Goal: Task Accomplishment & Management: Manage account settings

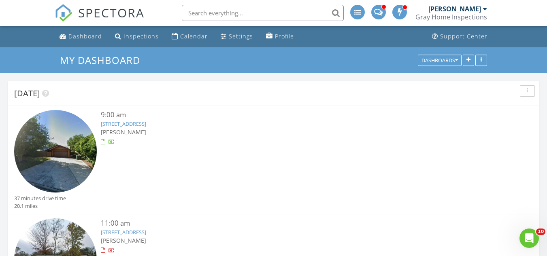
scroll to position [100, 0]
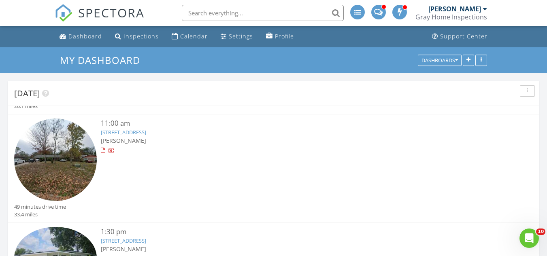
click at [146, 132] on link "840 Maplewood Ln, Orange Park, FL 32065" at bounding box center [123, 132] width 45 height 7
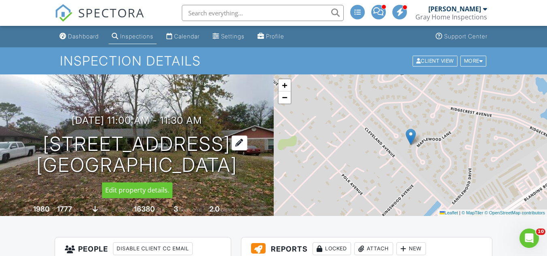
drag, startPoint x: 30, startPoint y: 139, endPoint x: 234, endPoint y: 150, distance: 205.2
click at [234, 150] on h1 "840 Maplewood Ln Orange Park, FL 32065" at bounding box center [136, 155] width 201 height 43
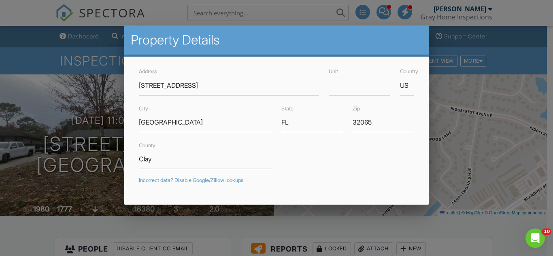
click at [94, 221] on div at bounding box center [276, 120] width 553 height 320
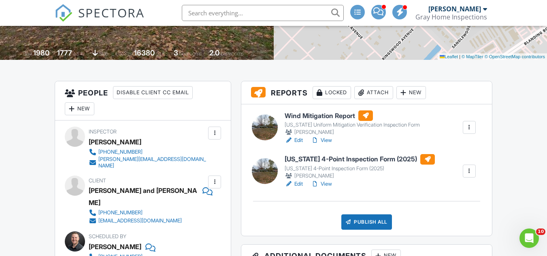
scroll to position [162, 0]
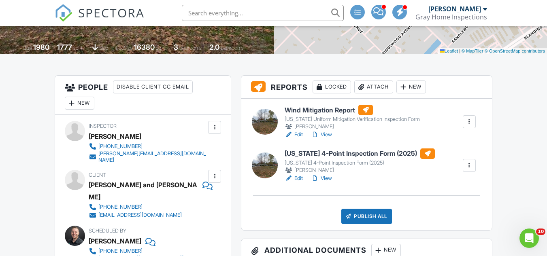
click at [295, 179] on link "Edit" at bounding box center [294, 179] width 18 height 8
click at [300, 133] on link "Edit" at bounding box center [294, 135] width 18 height 8
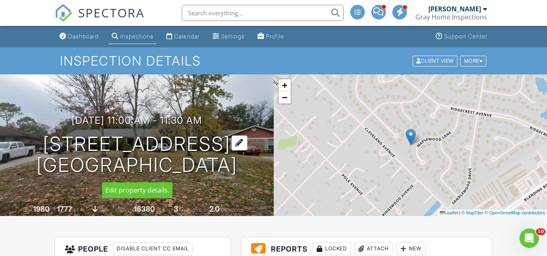
drag, startPoint x: 33, startPoint y: 140, endPoint x: 234, endPoint y: 147, distance: 201.3
click at [234, 147] on h1 "840 Maplewood Ln Orange Park, FL 32065" at bounding box center [136, 155] width 201 height 43
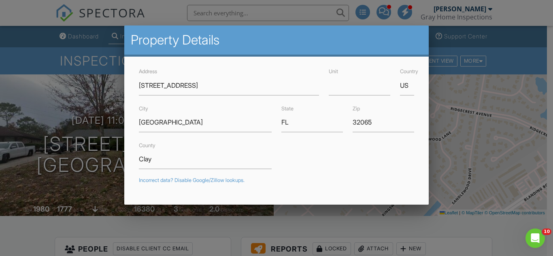
drag, startPoint x: 57, startPoint y: 211, endPoint x: 63, endPoint y: 209, distance: 5.4
click at [60, 210] on div at bounding box center [276, 120] width 553 height 320
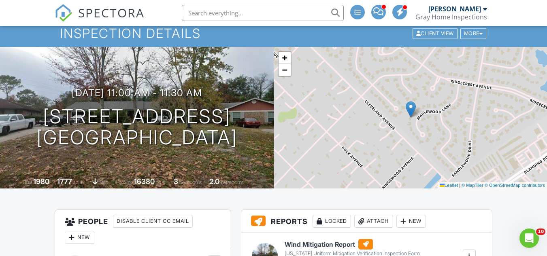
scroll to position [121, 0]
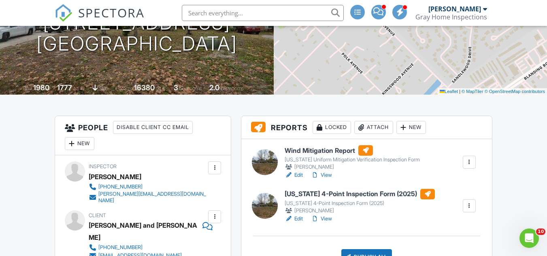
drag, startPoint x: 299, startPoint y: 217, endPoint x: 313, endPoint y: 215, distance: 14.6
click at [299, 217] on link "Edit" at bounding box center [294, 219] width 18 height 8
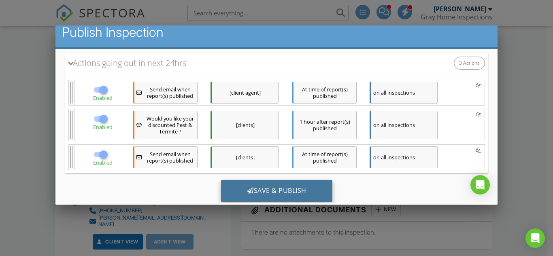
scroll to position [138, 0]
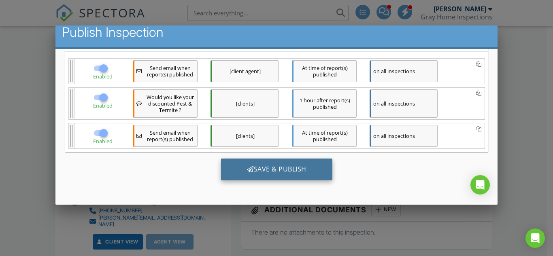
click at [290, 165] on div "Save & Publish" at bounding box center [276, 170] width 111 height 22
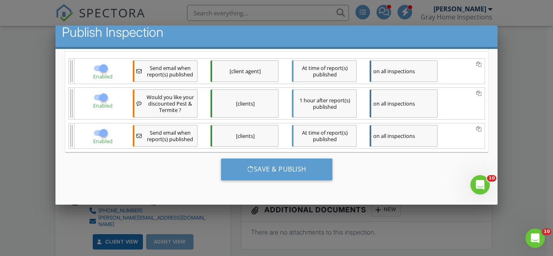
scroll to position [0, 0]
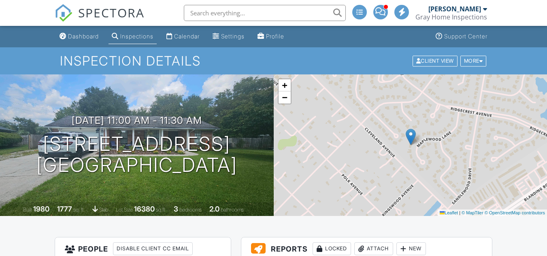
click at [73, 34] on div "Dashboard" at bounding box center [83, 36] width 31 height 7
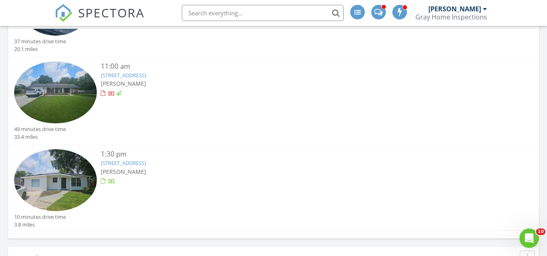
scroll to position [81, 0]
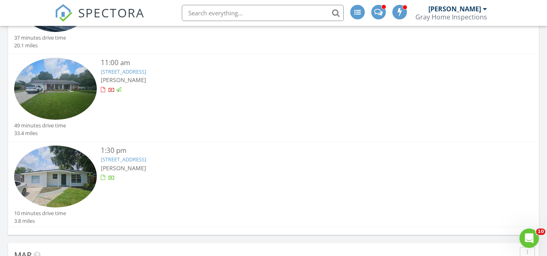
click at [146, 158] on link "423 Brighton Ave, Orange Park, FL 32073" at bounding box center [123, 159] width 45 height 7
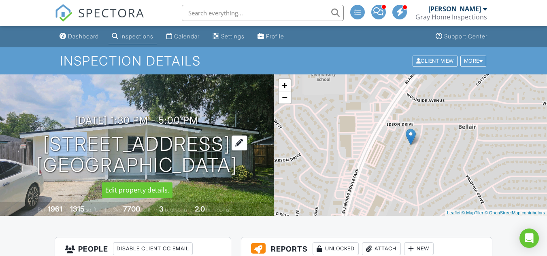
drag, startPoint x: 63, startPoint y: 144, endPoint x: 80, endPoint y: 145, distance: 16.6
click at [80, 145] on h1 "[STREET_ADDRESS] [GEOGRAPHIC_DATA]" at bounding box center [136, 155] width 201 height 43
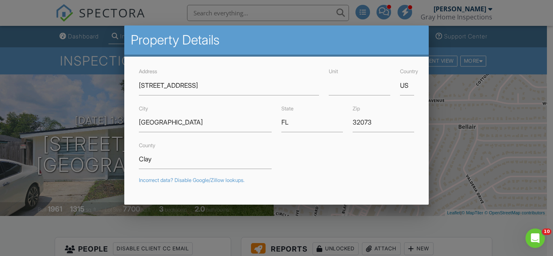
click at [165, 104] on div "[GEOGRAPHIC_DATA]" at bounding box center [205, 118] width 143 height 29
drag, startPoint x: 153, startPoint y: 85, endPoint x: 178, endPoint y: 85, distance: 24.3
click at [178, 85] on input "[STREET_ADDRESS]" at bounding box center [229, 86] width 180 height 20
click at [44, 205] on div at bounding box center [276, 120] width 553 height 320
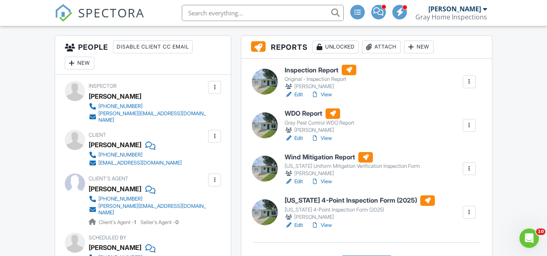
scroll to position [202, 0]
click at [297, 224] on link "Edit" at bounding box center [294, 225] width 18 height 8
